Goal: Transaction & Acquisition: Book appointment/travel/reservation

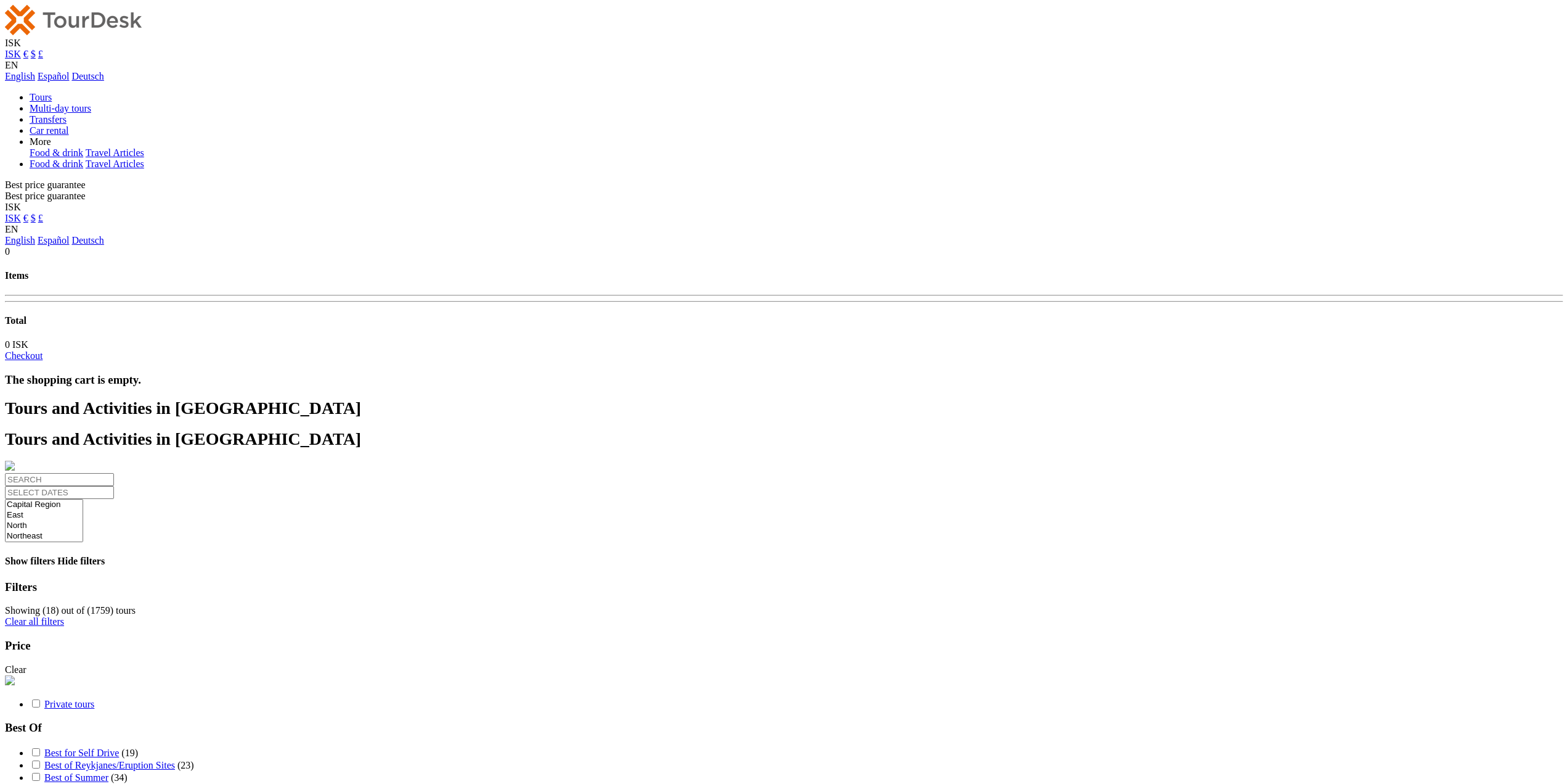
select select
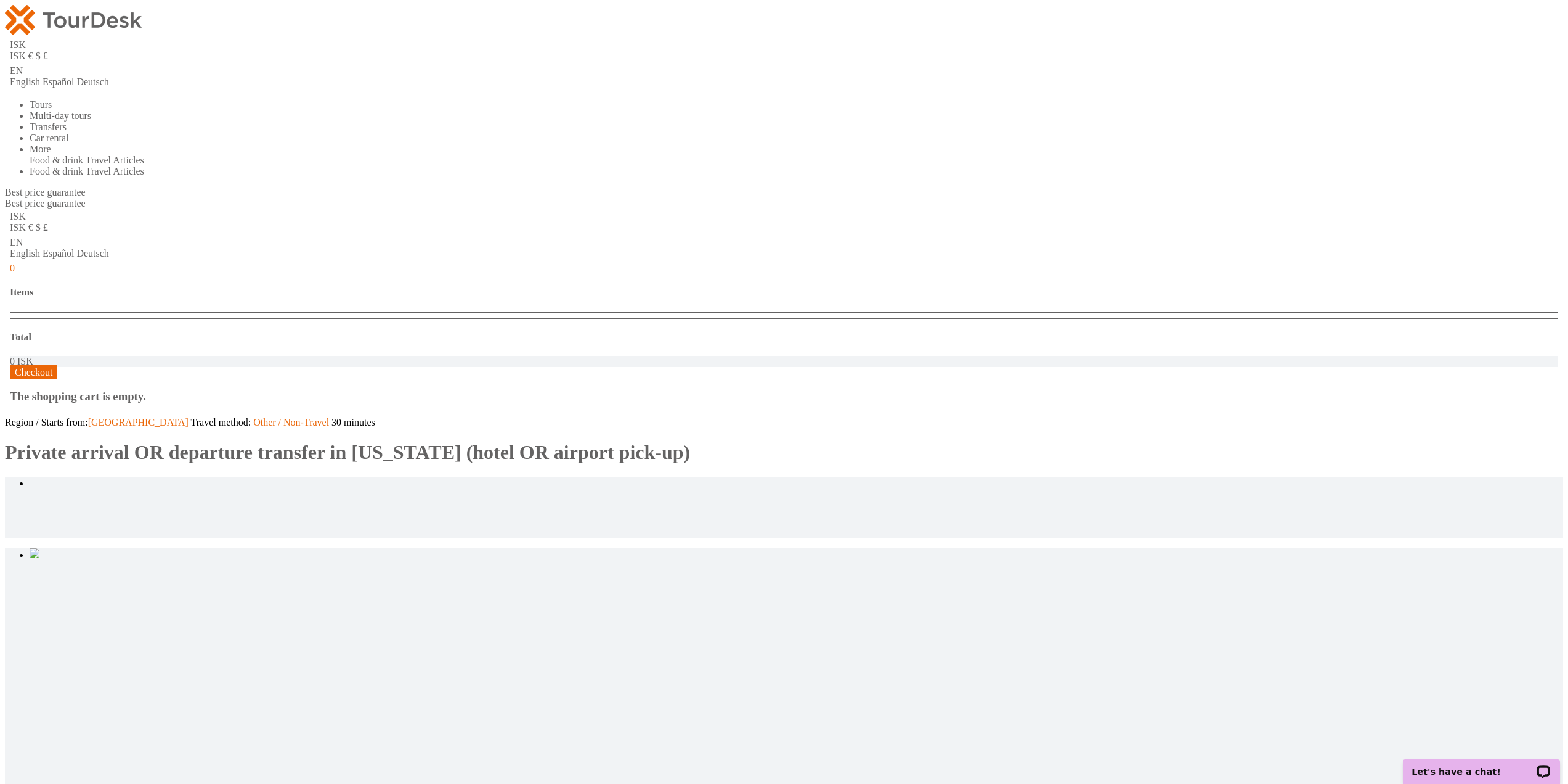
type input "2"
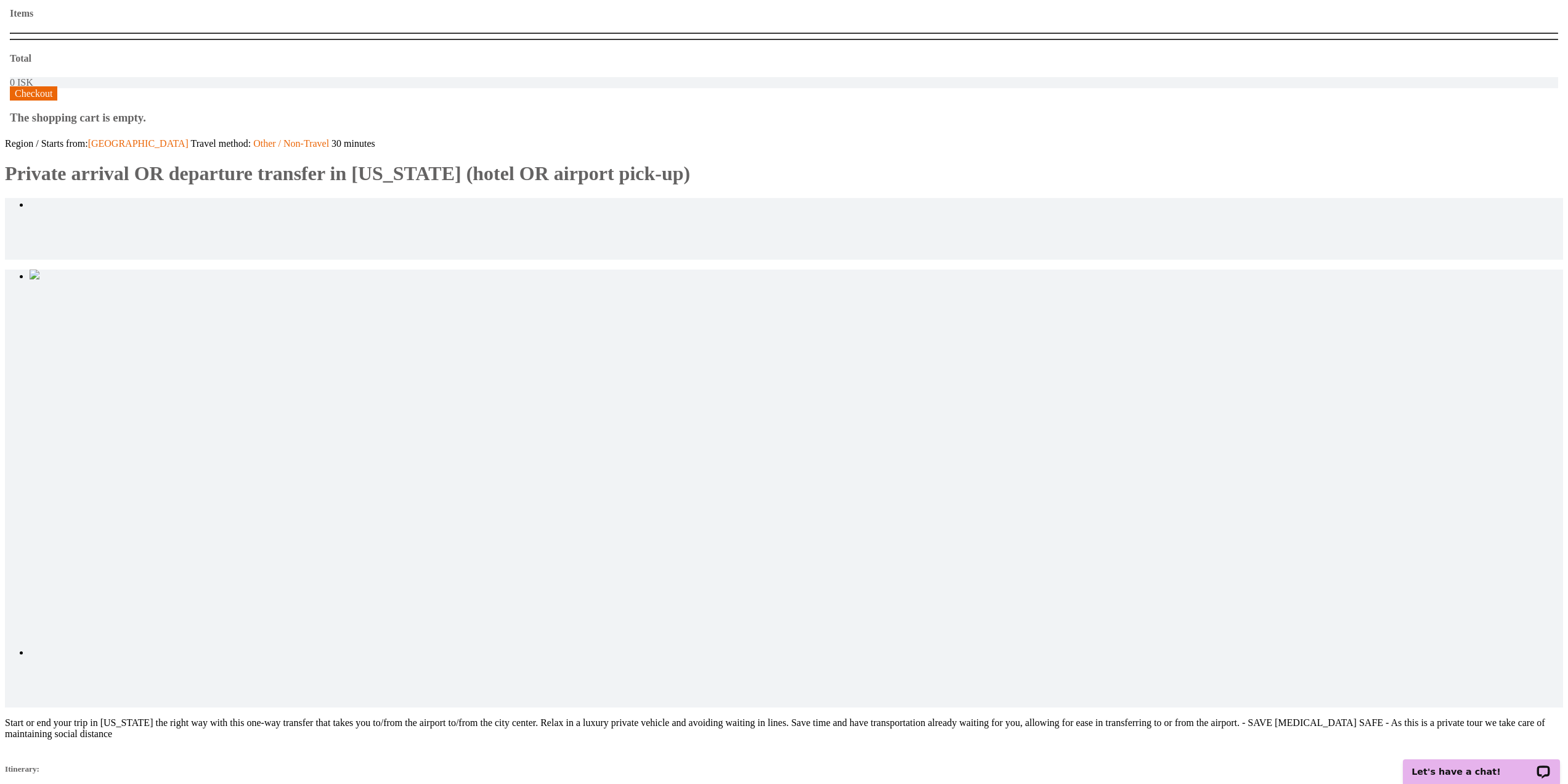
scroll to position [308, 0]
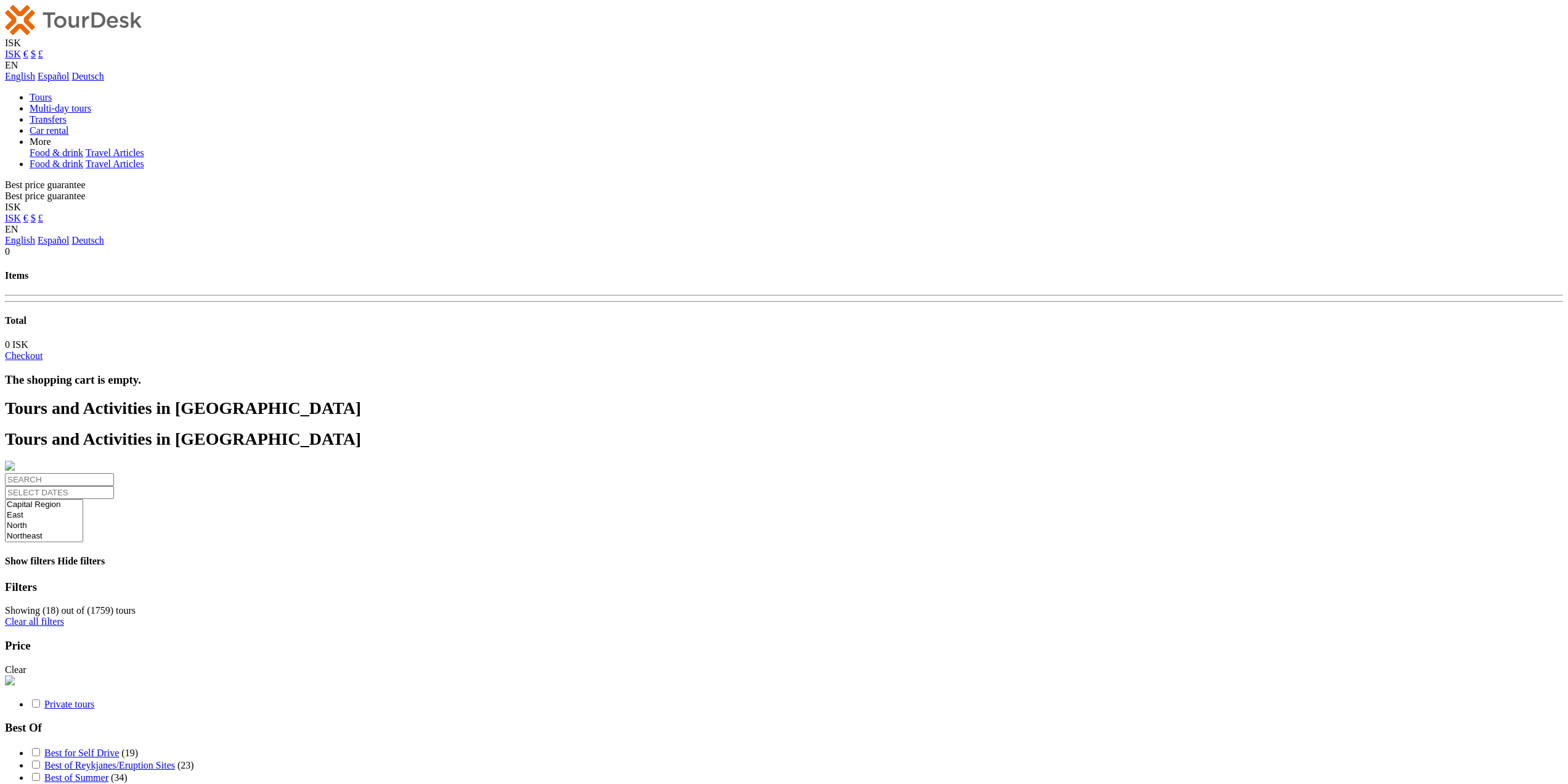
select select
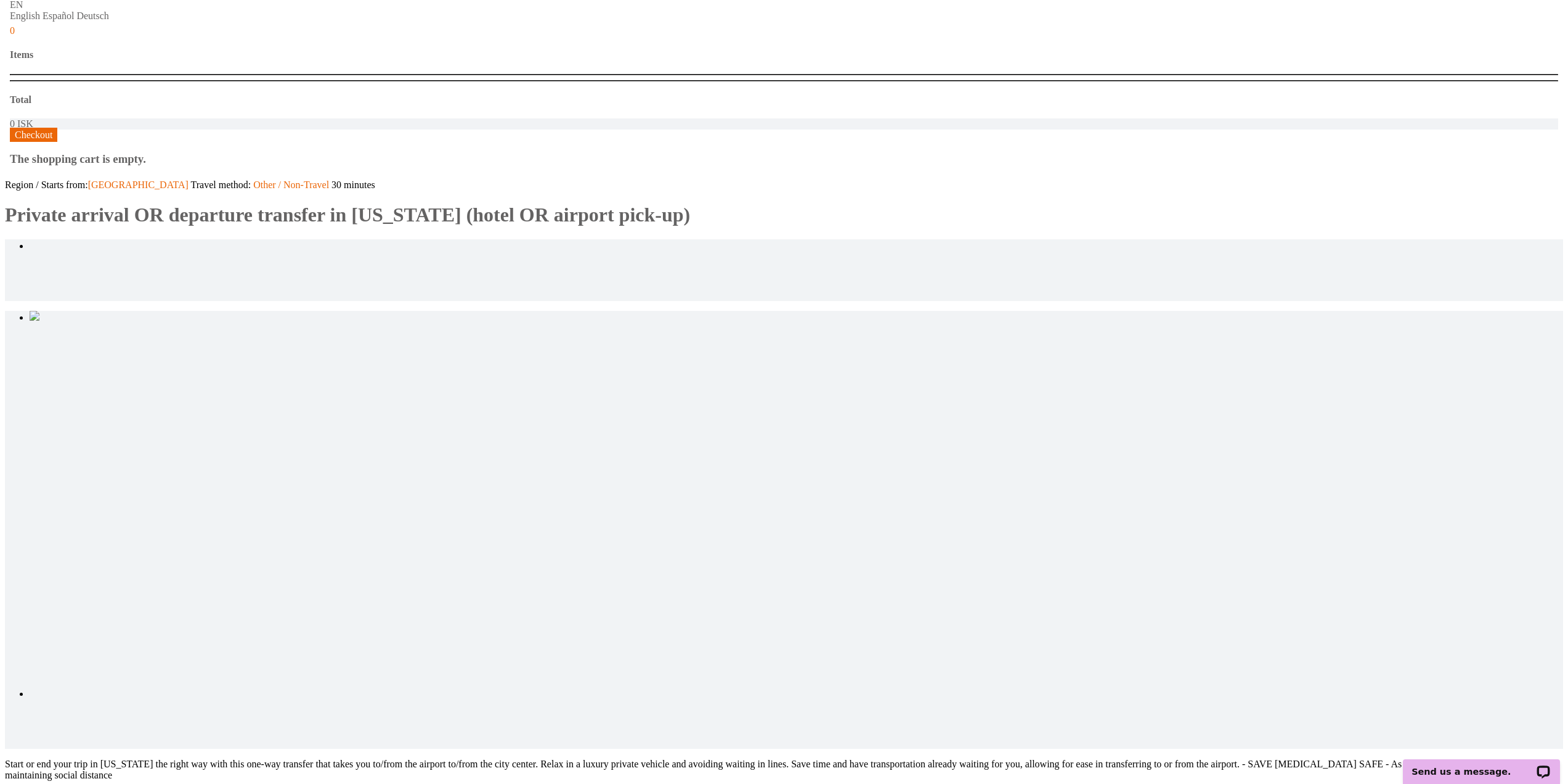
scroll to position [62, 0]
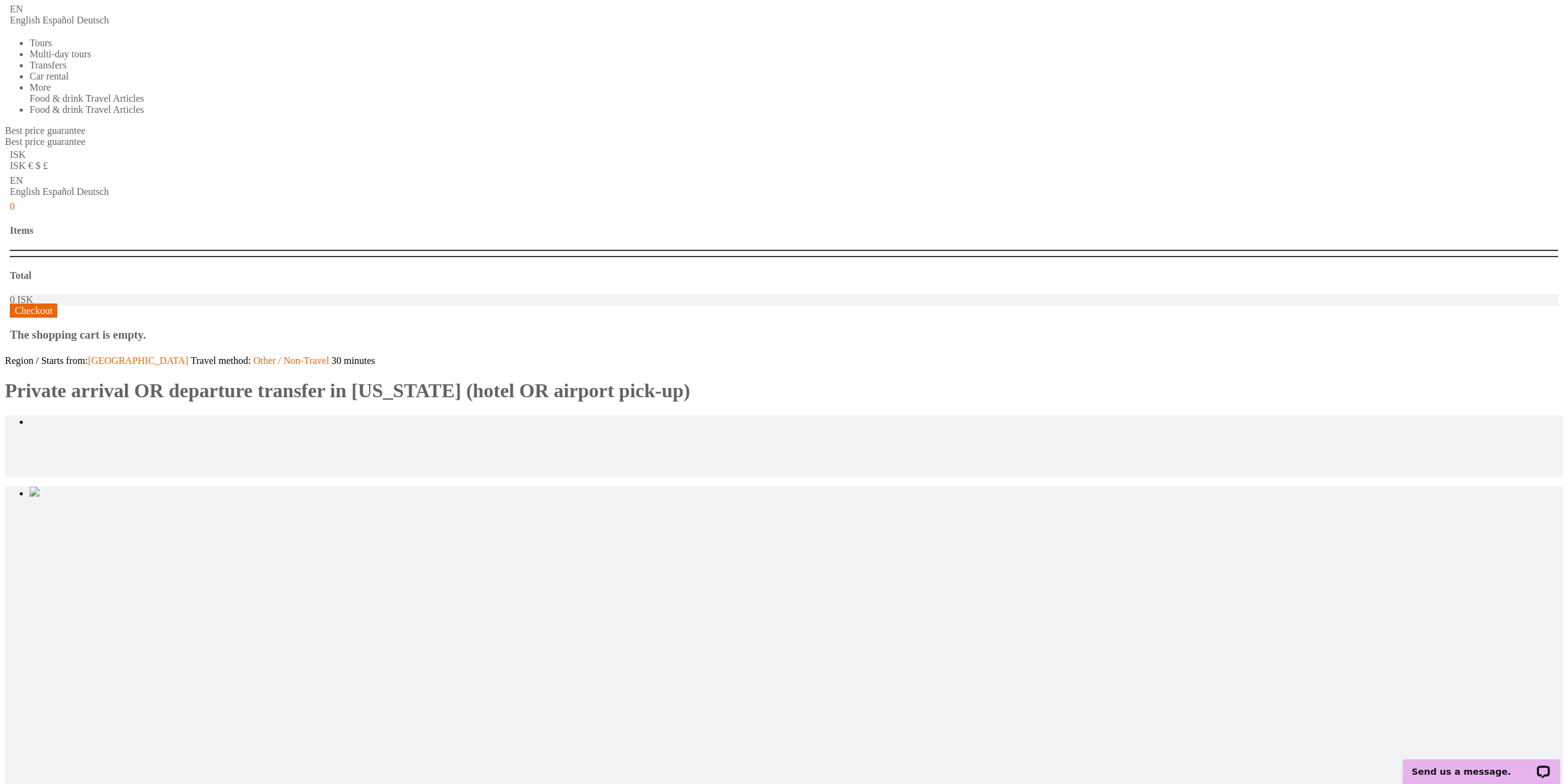
type input "7"
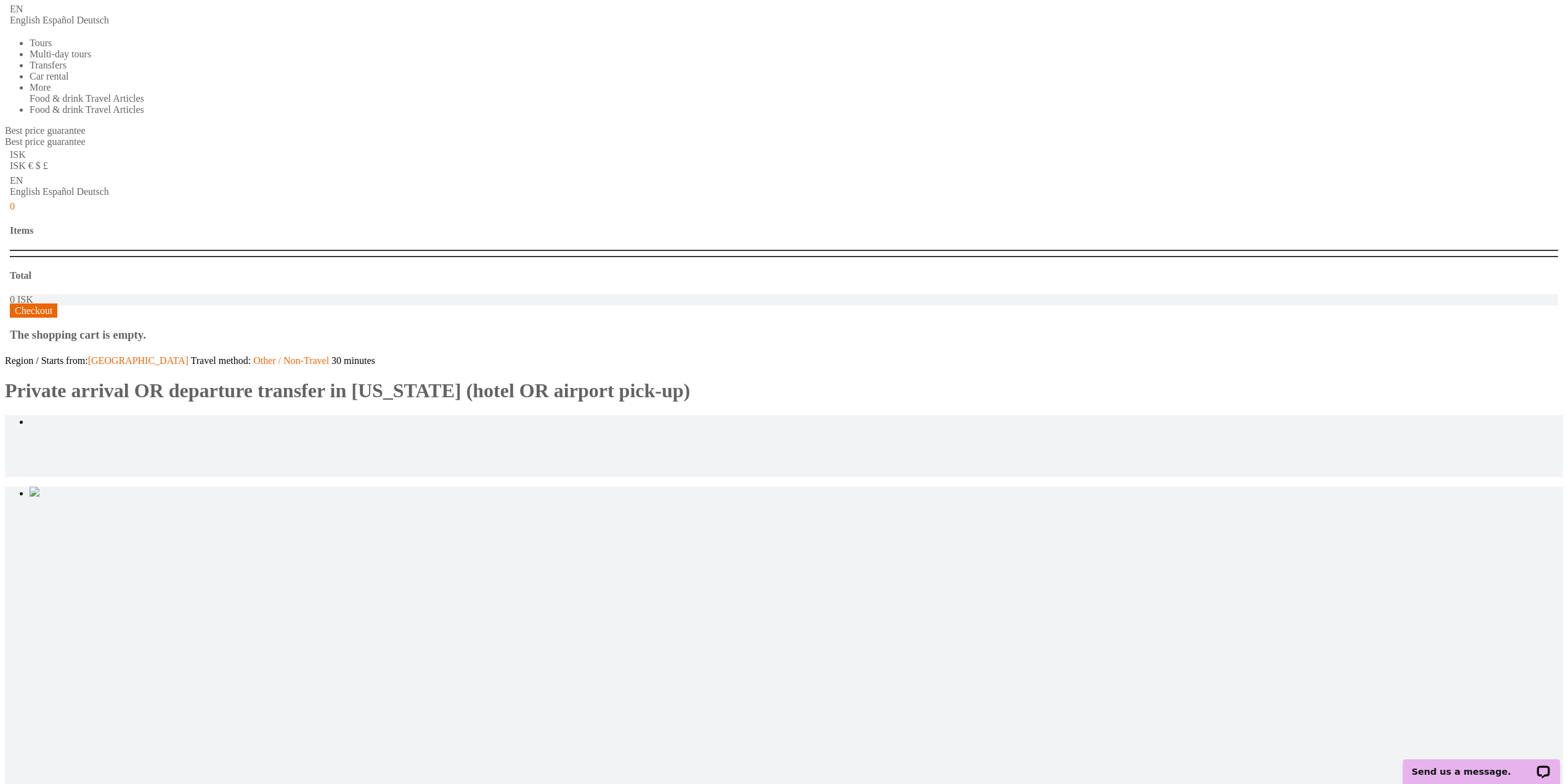
drag, startPoint x: 1366, startPoint y: 335, endPoint x: 1414, endPoint y: 314, distance: 52.4
